Goal: Register for event/course

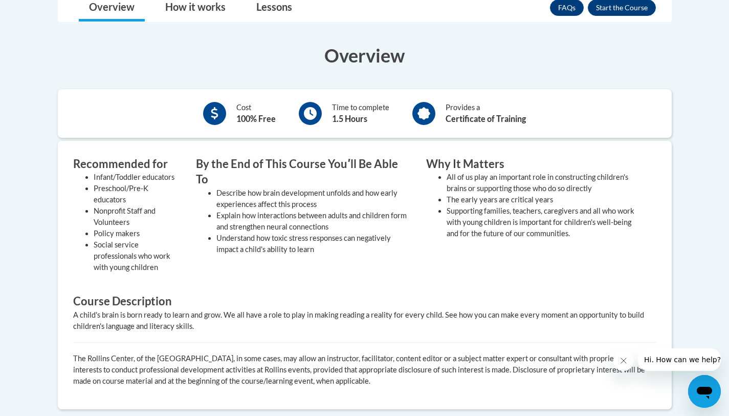
scroll to position [179, 0]
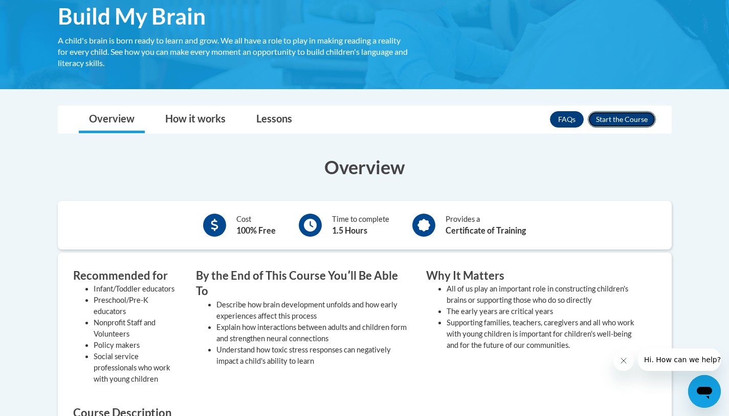
click at [605, 122] on button "Enroll" at bounding box center [622, 119] width 68 height 16
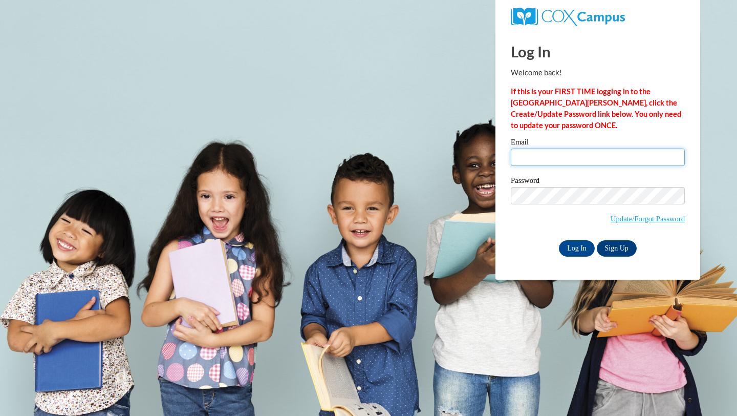
click at [541, 162] on input "Email" at bounding box center [598, 156] width 174 height 17
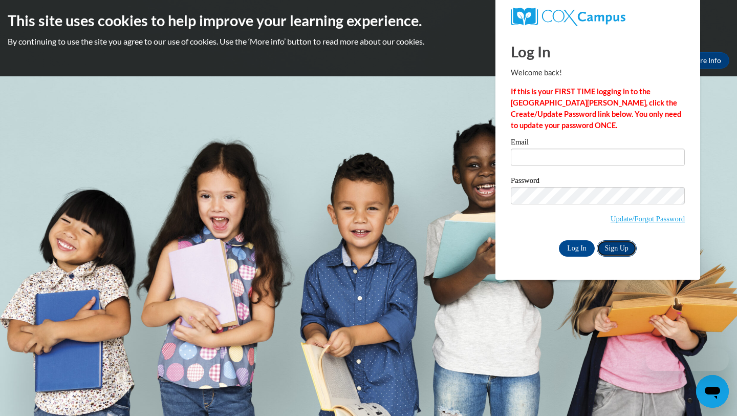
click at [613, 250] on link "Sign Up" at bounding box center [617, 248] width 40 height 16
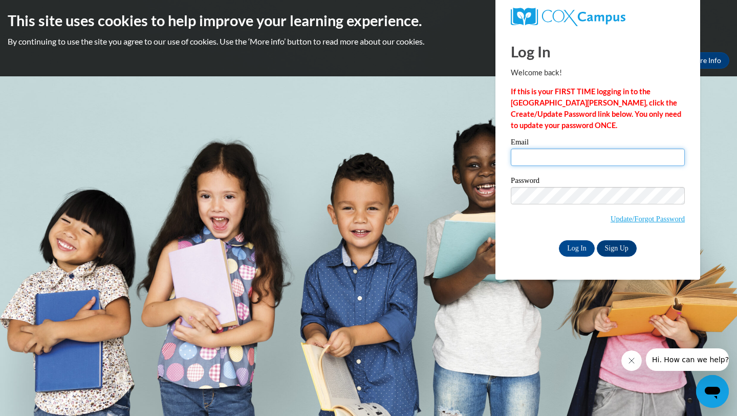
click at [530, 160] on input "Email" at bounding box center [598, 156] width 174 height 17
type input "zoelynne2004@gmail.com"
click at [641, 219] on link "Update/Forgot Password" at bounding box center [647, 218] width 74 height 8
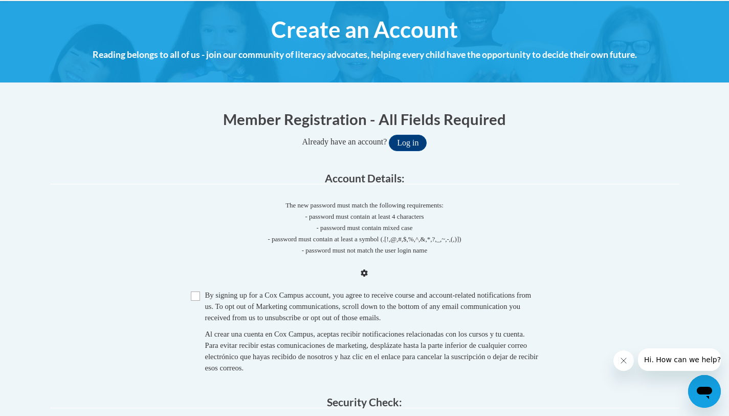
scroll to position [214, 0]
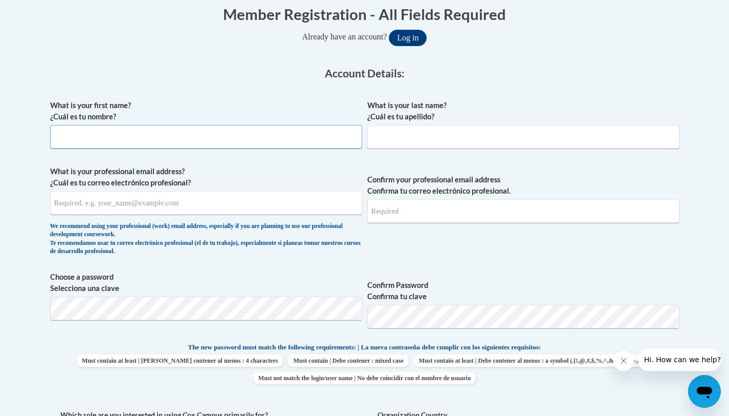
click at [181, 141] on input "What is your first name? ¿Cuál es tu nombre?" at bounding box center [206, 137] width 312 height 24
type input "[PERSON_NAME]"
click at [418, 149] on div "What is your last name? ¿Cuál es tu apellido?" at bounding box center [523, 128] width 312 height 56
click at [414, 141] on input "What is your last name? ¿Cuál es tu apellido?" at bounding box center [523, 137] width 312 height 24
type input "Barnes"
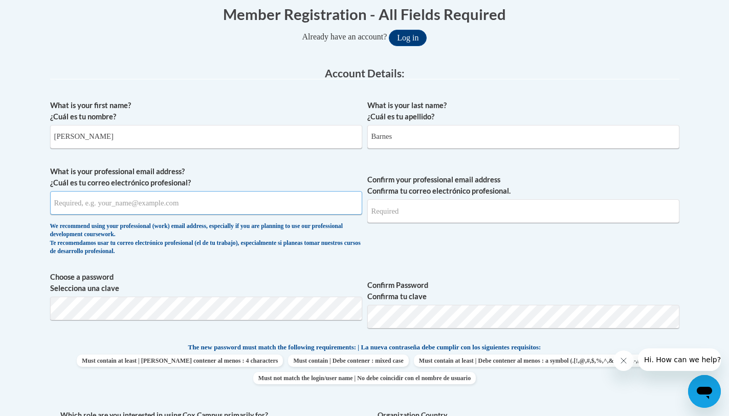
click at [199, 207] on input "What is your professional email address? ¿Cuál es tu correo electrónico profesi…" at bounding box center [206, 203] width 312 height 24
type input "z"
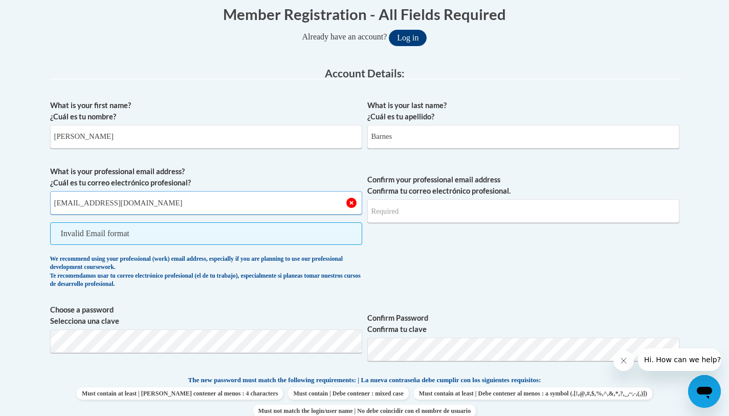
type input "zoelynne2004@gmail.com"
click at [427, 209] on input "Confirm your professional email address Confirma tu correo electrónico profesio…" at bounding box center [523, 211] width 312 height 24
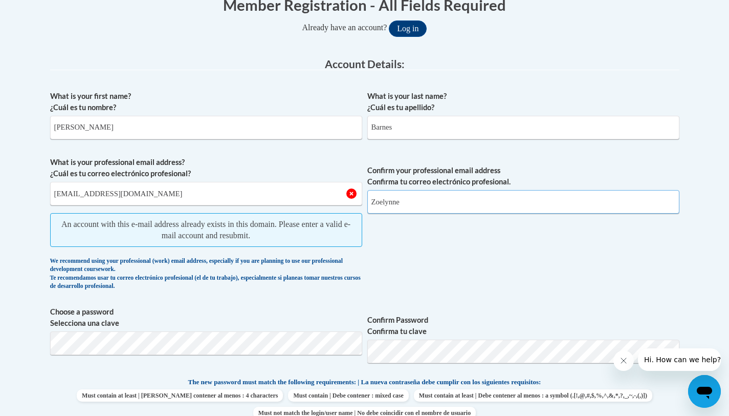
scroll to position [181, 0]
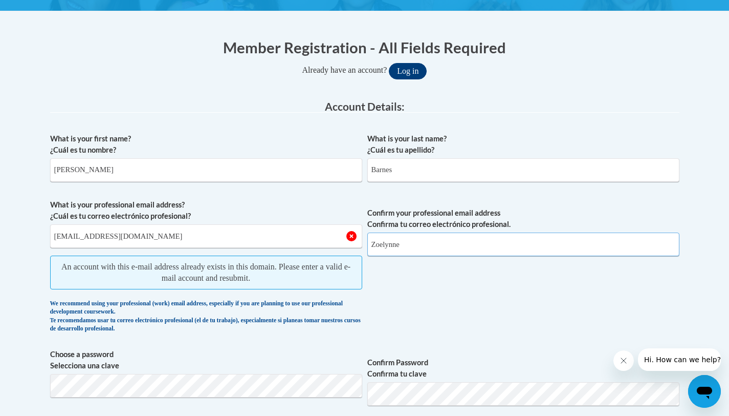
type input "Zoelynne"
click at [407, 69] on button "Log in" at bounding box center [408, 71] width 38 height 16
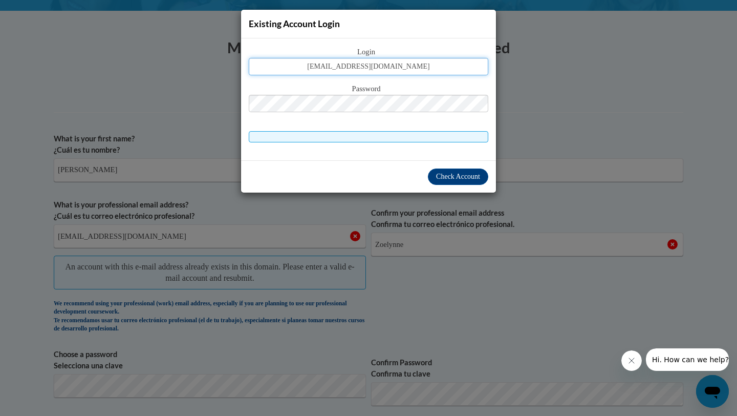
type input "zoelynne2004@gmail.com"
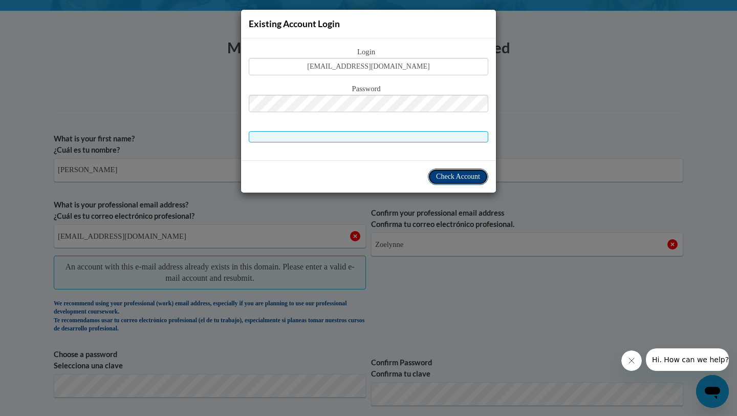
click at [472, 175] on span "Check Account" at bounding box center [458, 176] width 44 height 8
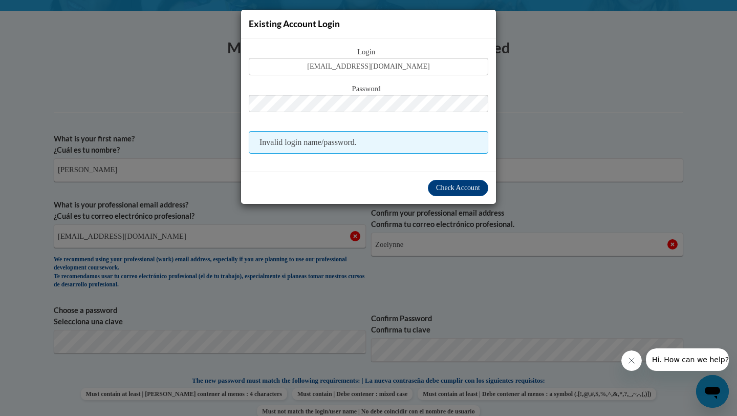
click at [184, 178] on div "Existing Account Login Login zoelynne2004@gmail.com Password Invalid login name…" at bounding box center [368, 208] width 737 height 416
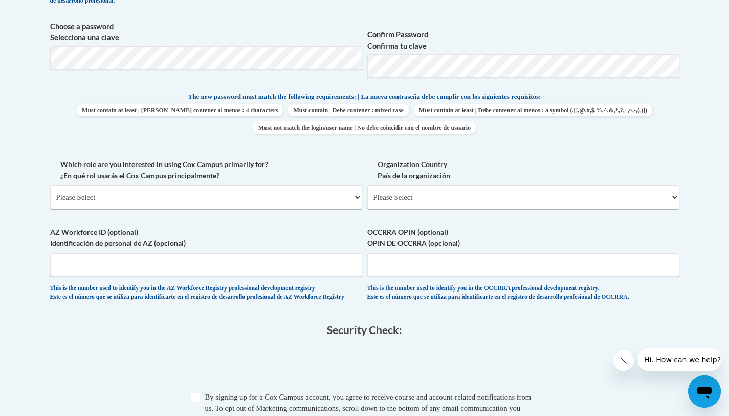
scroll to position [463, 0]
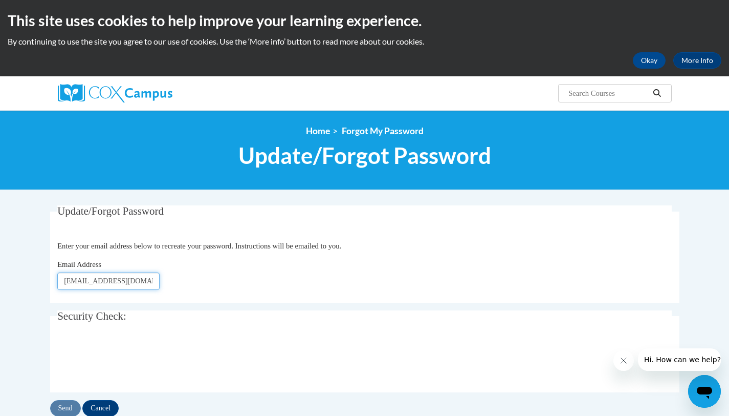
type input "zoelynne2004@gmail.com"
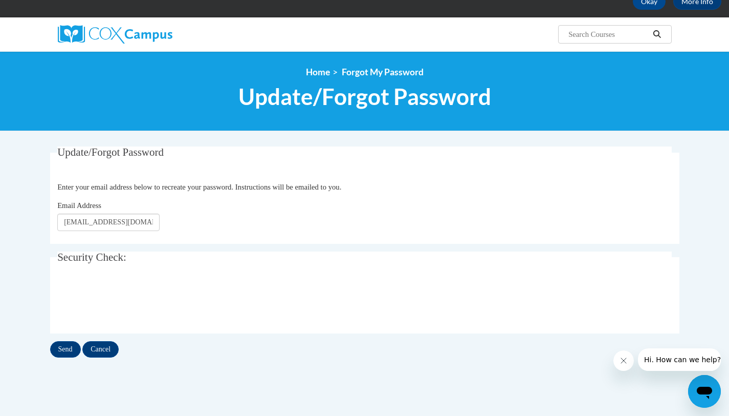
scroll to position [85, 0]
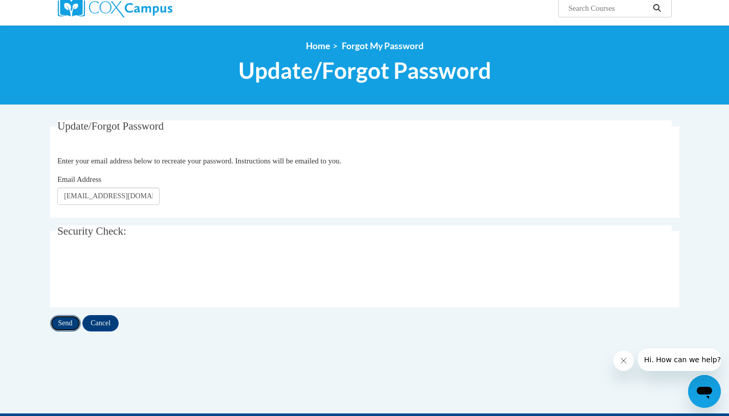
click at [60, 320] on input "Send" at bounding box center [65, 323] width 31 height 16
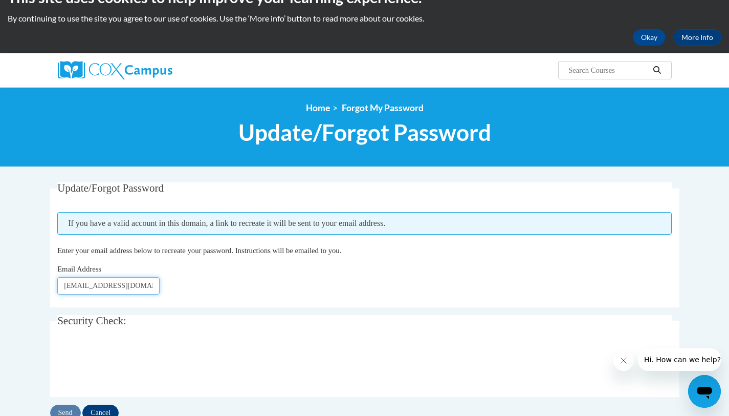
scroll to position [28, 0]
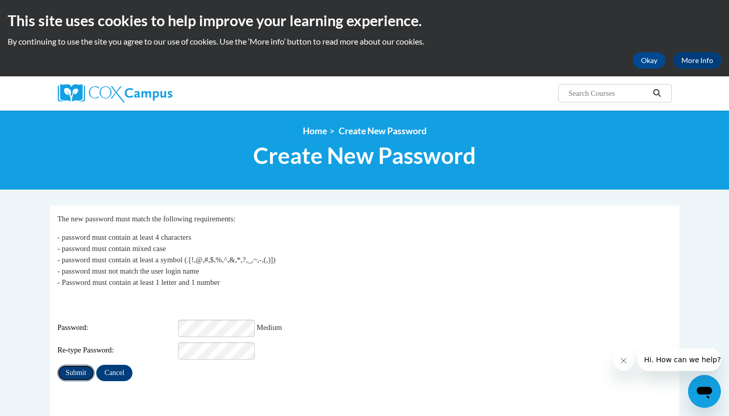
click at [75, 364] on input "Submit" at bounding box center [75, 372] width 37 height 16
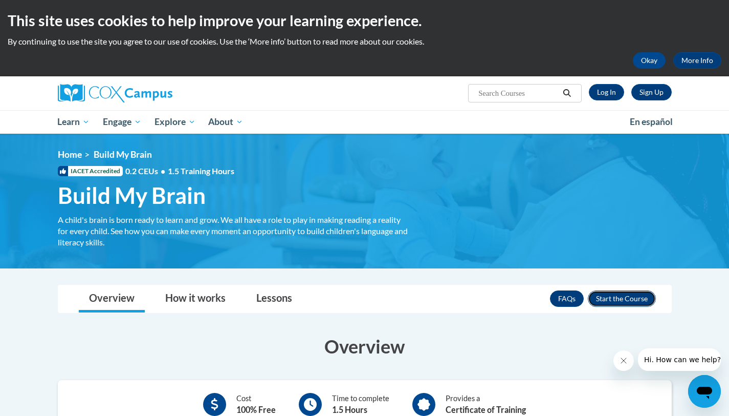
click at [610, 299] on button "Enroll" at bounding box center [622, 298] width 68 height 16
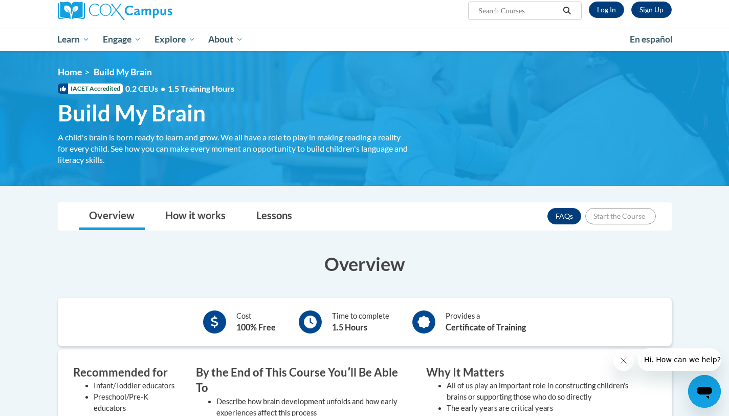
scroll to position [107, 0]
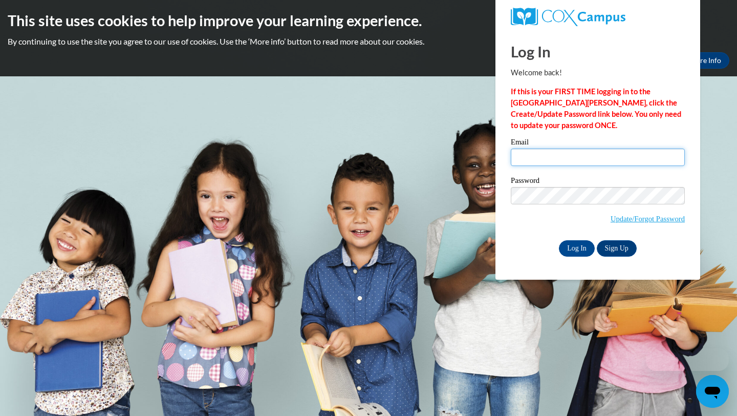
click at [553, 163] on input "Email" at bounding box center [598, 156] width 174 height 17
type input "[EMAIL_ADDRESS][DOMAIN_NAME]"
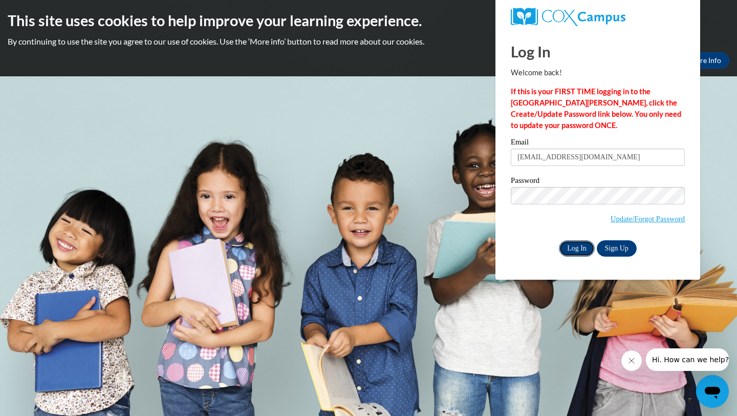
click at [575, 248] on input "Log In" at bounding box center [577, 248] width 36 height 16
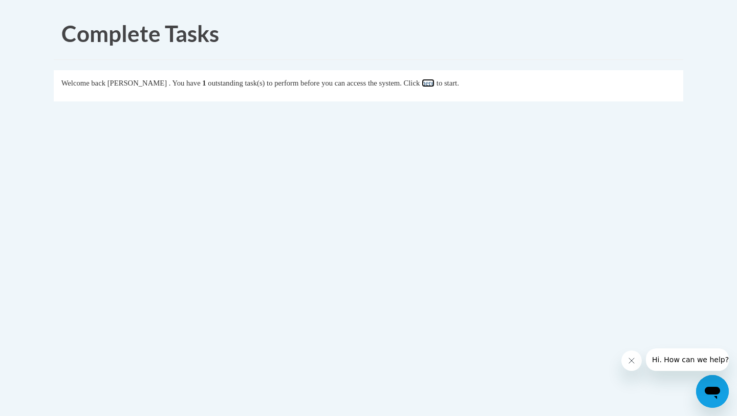
click at [434, 82] on link "here" at bounding box center [428, 83] width 13 height 8
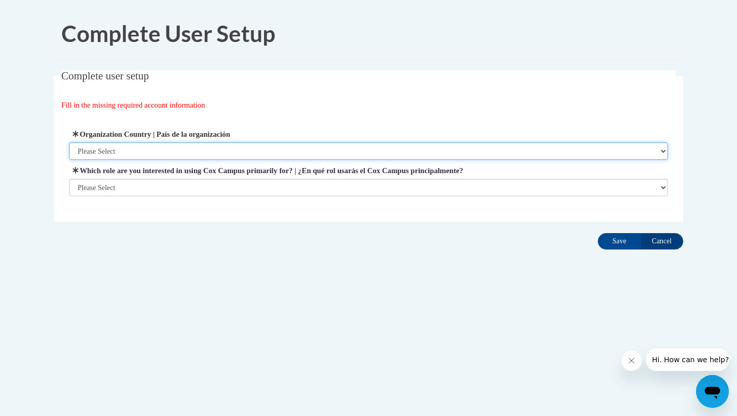
click at [165, 155] on select "Please Select [GEOGRAPHIC_DATA] | [GEOGRAPHIC_DATA] Outside of [GEOGRAPHIC_DATA…" at bounding box center [368, 150] width 599 height 17
select select "ad49bcad-a171-4b2e-b99c-48b446064914"
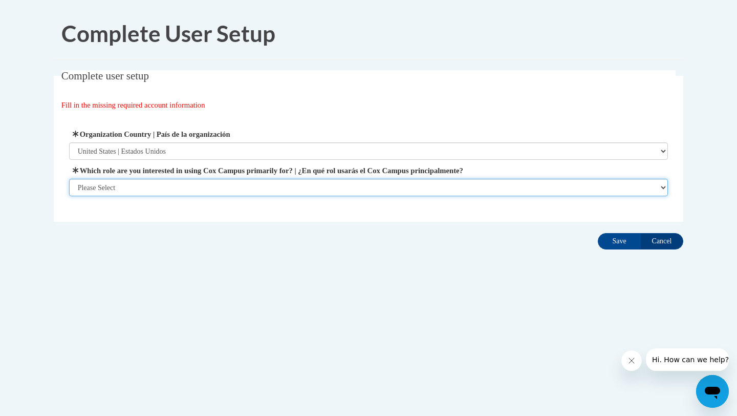
click at [156, 183] on select "Please Select College/University | Colegio/Universidad Community/Nonprofit Part…" at bounding box center [368, 187] width 599 height 17
select select "5a18ea06-2b54-4451-96f2-d152daf9eac5"
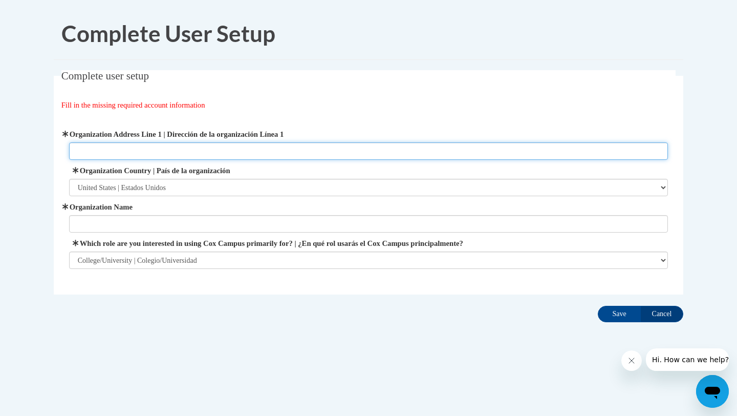
click at [213, 151] on input "Organization Address Line 1 | Dirección de la organización Línea 1" at bounding box center [368, 150] width 599 height 17
type input "N"
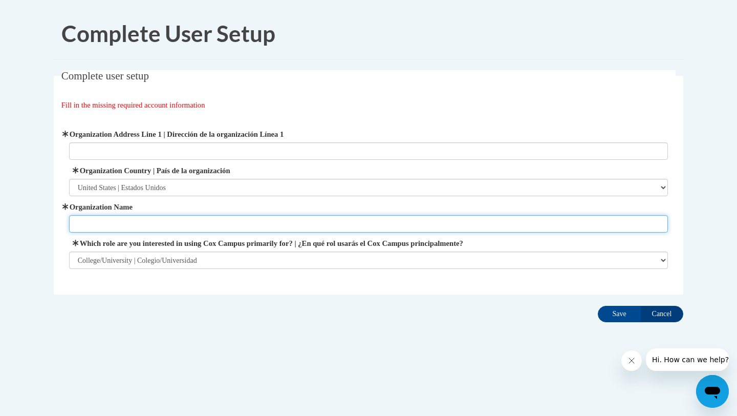
click at [113, 227] on input "Organization Name" at bounding box center [368, 223] width 599 height 17
type input "[GEOGRAPHIC_DATA][US_STATE]"
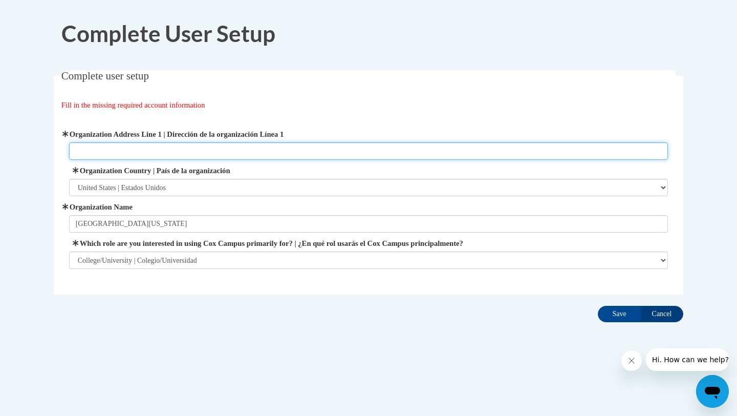
click at [118, 148] on input "Organization Address Line 1 | Dirección de la organización Línea 1" at bounding box center [368, 150] width 599 height 17
paste input "[STREET_ADDRESS][PERSON_NAME]"
type input "[STREET_ADDRESS][PERSON_NAME]"
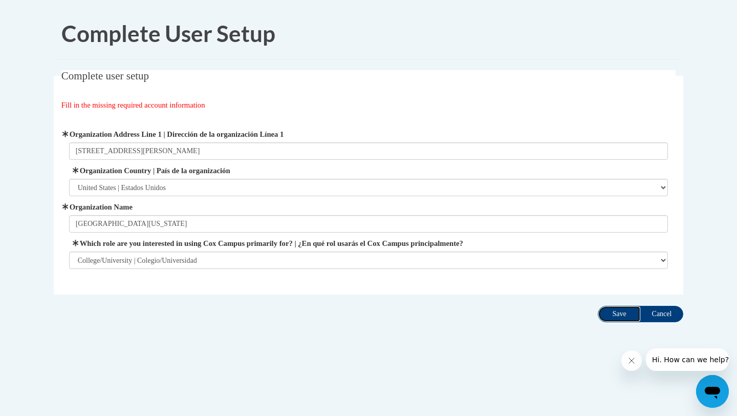
click at [620, 316] on input "Save" at bounding box center [619, 313] width 43 height 16
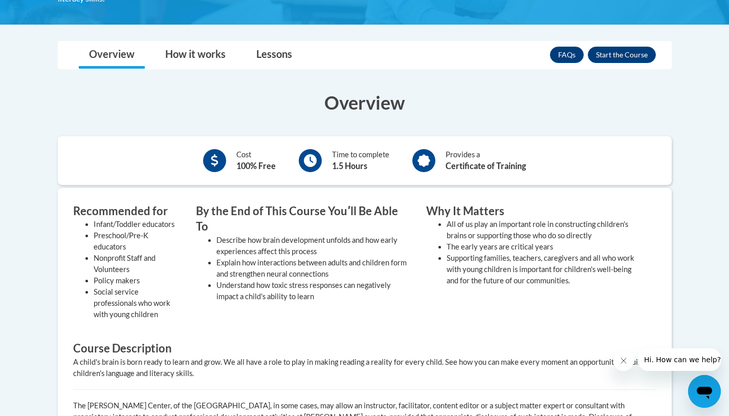
scroll to position [276, 0]
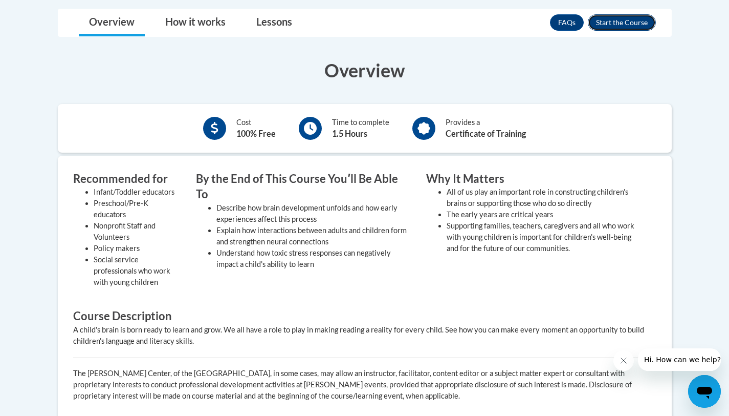
click at [604, 20] on button "Enroll" at bounding box center [622, 22] width 68 height 16
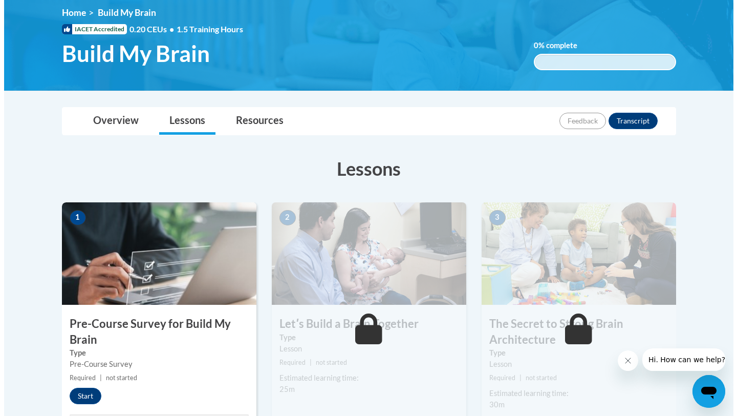
scroll to position [181, 0]
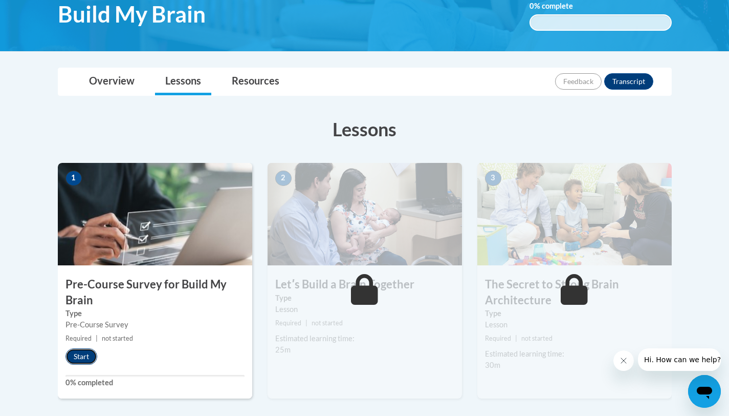
click at [79, 355] on button "Start" at bounding box center [82, 356] width 32 height 16
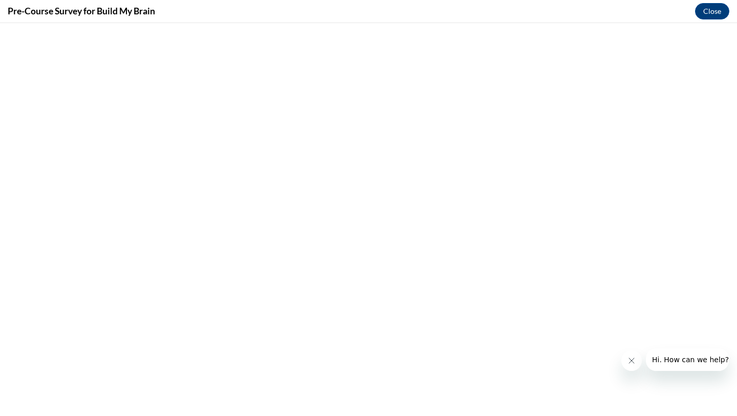
click at [628, 360] on icon "Close message from company" at bounding box center [631, 360] width 8 height 8
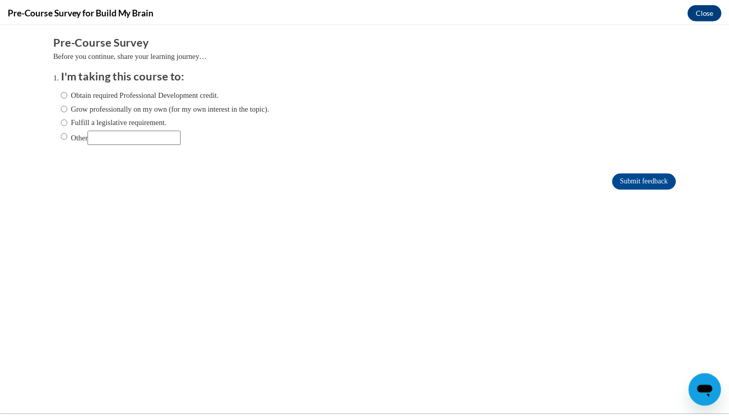
scroll to position [0, 0]
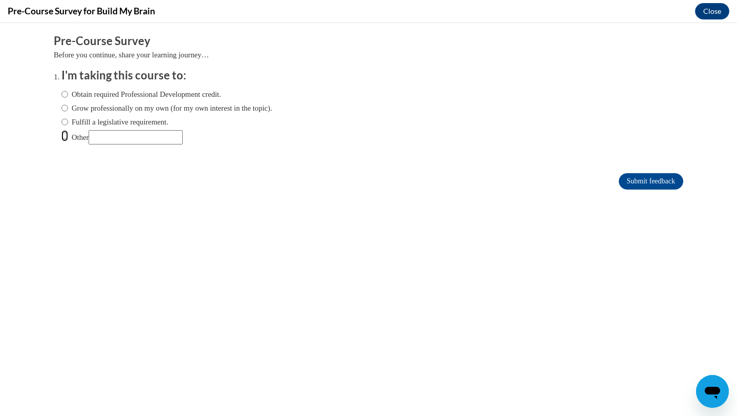
click at [61, 136] on input "Other" at bounding box center [64, 135] width 7 height 11
radio input "true"
click at [113, 92] on label "Obtain required Professional Development credit." at bounding box center [141, 94] width 160 height 11
click at [68, 92] on input "Obtain required Professional Development credit." at bounding box center [64, 94] width 7 height 11
radio input "true"
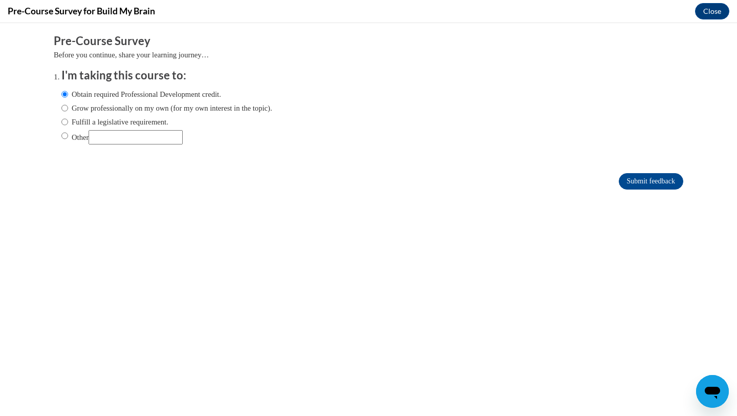
click at [68, 135] on label "Other" at bounding box center [121, 137] width 121 height 14
click at [68, 135] on input "Other" at bounding box center [64, 135] width 7 height 11
radio input "true"
click at [643, 181] on input "Submit feedback" at bounding box center [651, 181] width 64 height 16
click at [629, 179] on input "Submit feedback" at bounding box center [651, 181] width 64 height 16
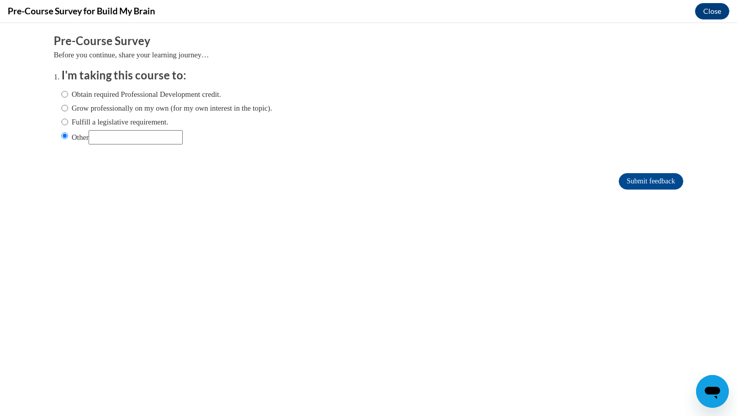
click at [132, 135] on input "Other" at bounding box center [136, 137] width 94 height 14
type input "college"
click at [635, 179] on input "Submit feedback" at bounding box center [651, 181] width 64 height 16
click at [632, 173] on input "Submit feedback" at bounding box center [651, 181] width 64 height 16
click at [628, 176] on input "Submit feedback" at bounding box center [651, 181] width 64 height 16
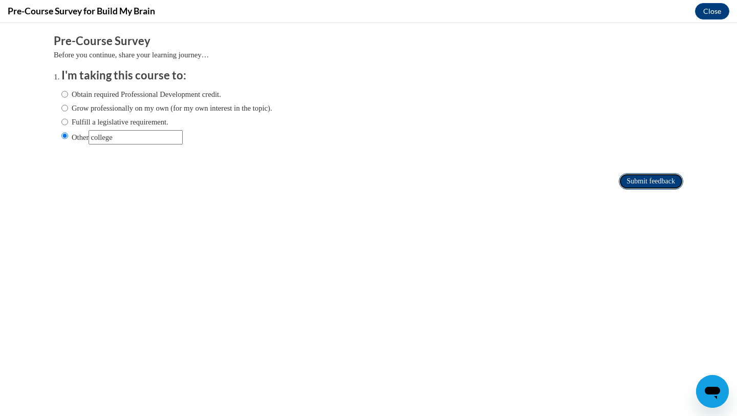
click at [632, 184] on input "Submit feedback" at bounding box center [651, 181] width 64 height 16
drag, startPoint x: 632, startPoint y: 184, endPoint x: 636, endPoint y: 173, distance: 11.5
click at [632, 184] on input "Submit feedback" at bounding box center [651, 181] width 64 height 16
click at [714, 12] on button "Close" at bounding box center [712, 11] width 34 height 16
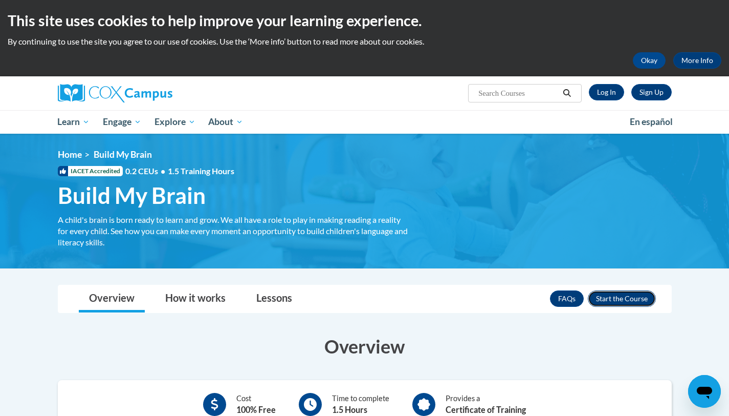
click at [602, 294] on button "Enroll" at bounding box center [622, 298] width 68 height 16
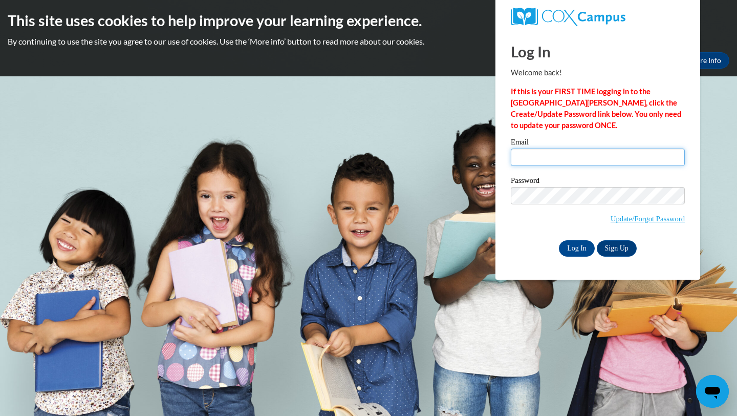
type input "[EMAIL_ADDRESS][DOMAIN_NAME]"
click at [576, 248] on input "Log In" at bounding box center [577, 248] width 36 height 16
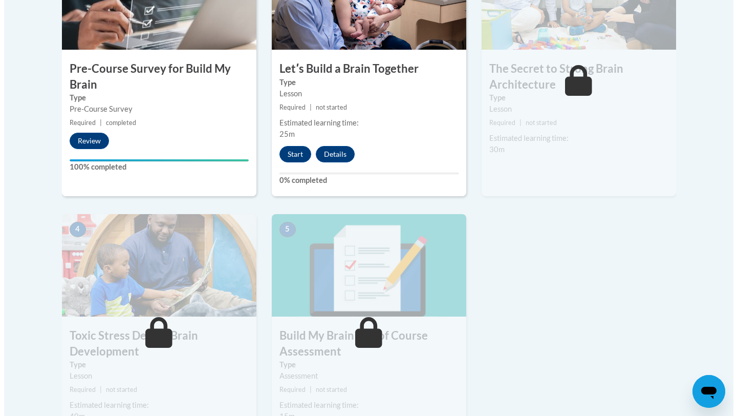
scroll to position [366, 0]
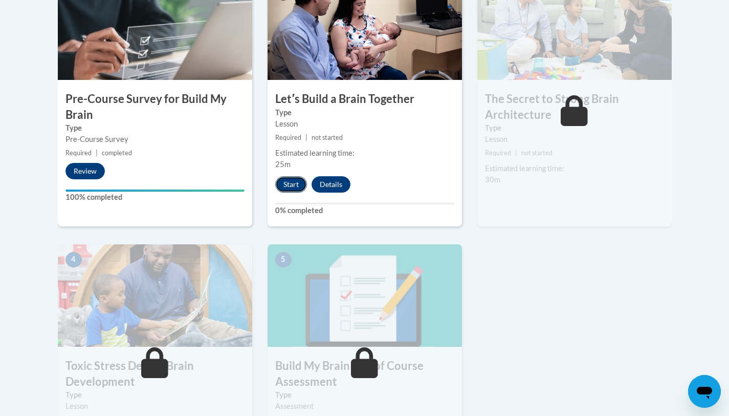
click at [293, 183] on button "Start" at bounding box center [291, 184] width 32 height 16
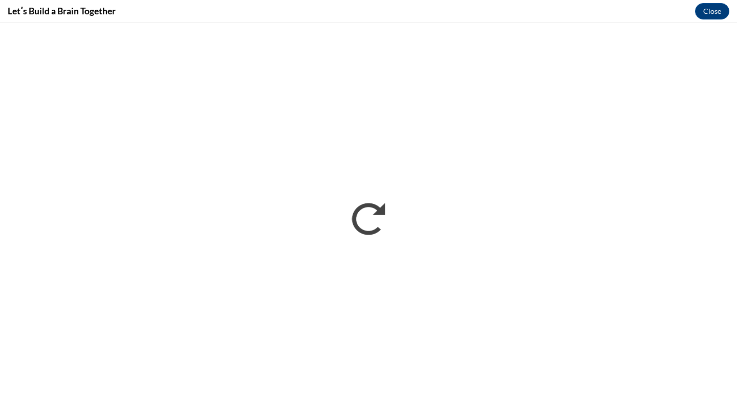
scroll to position [0, 0]
